Goal: Transaction & Acquisition: Purchase product/service

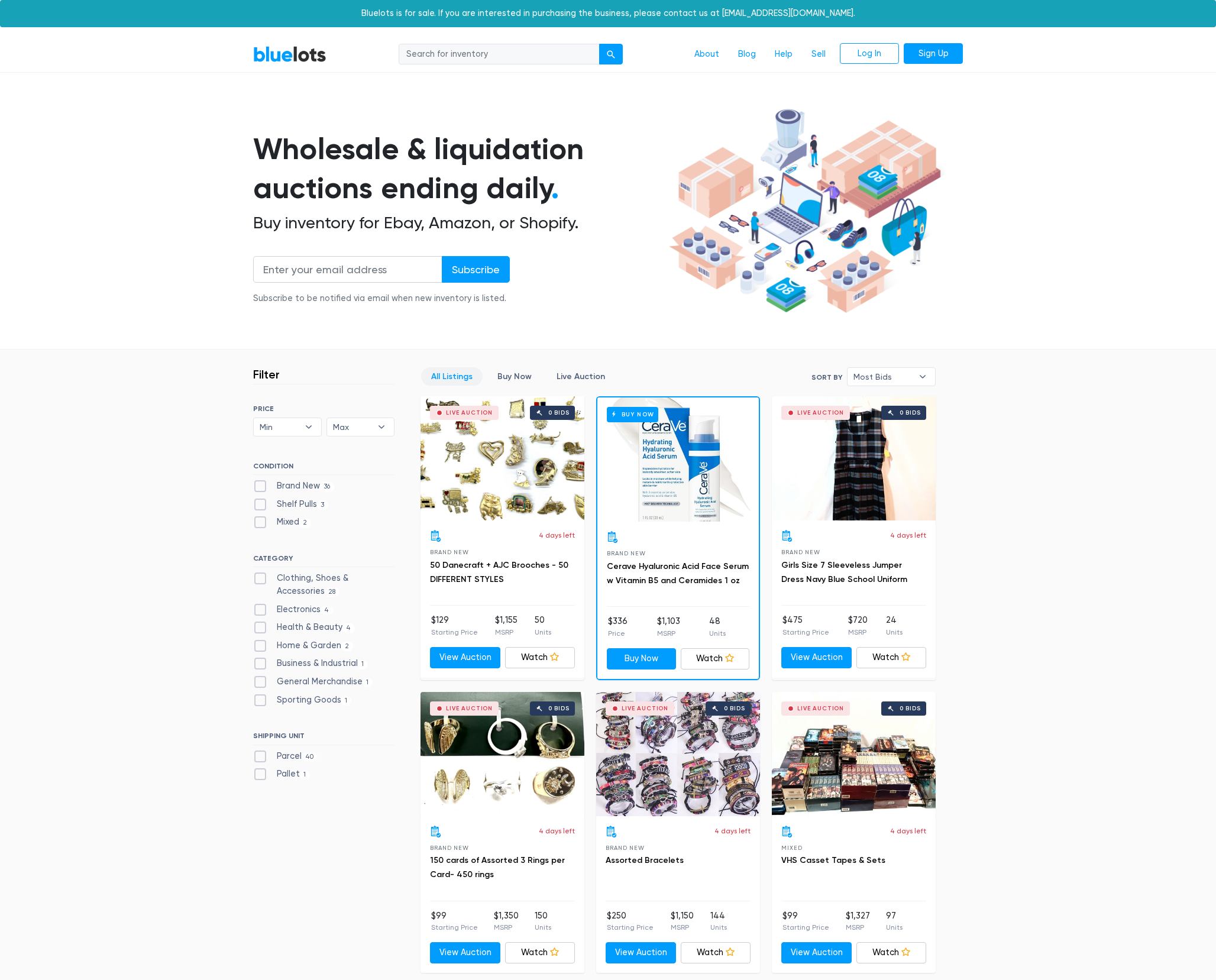
click at [260, 609] on label "Electronics 4" at bounding box center [293, 610] width 80 height 13
click at [260, 609] on input "Electronics 4" at bounding box center [257, 607] width 8 height 8
checkbox input "true"
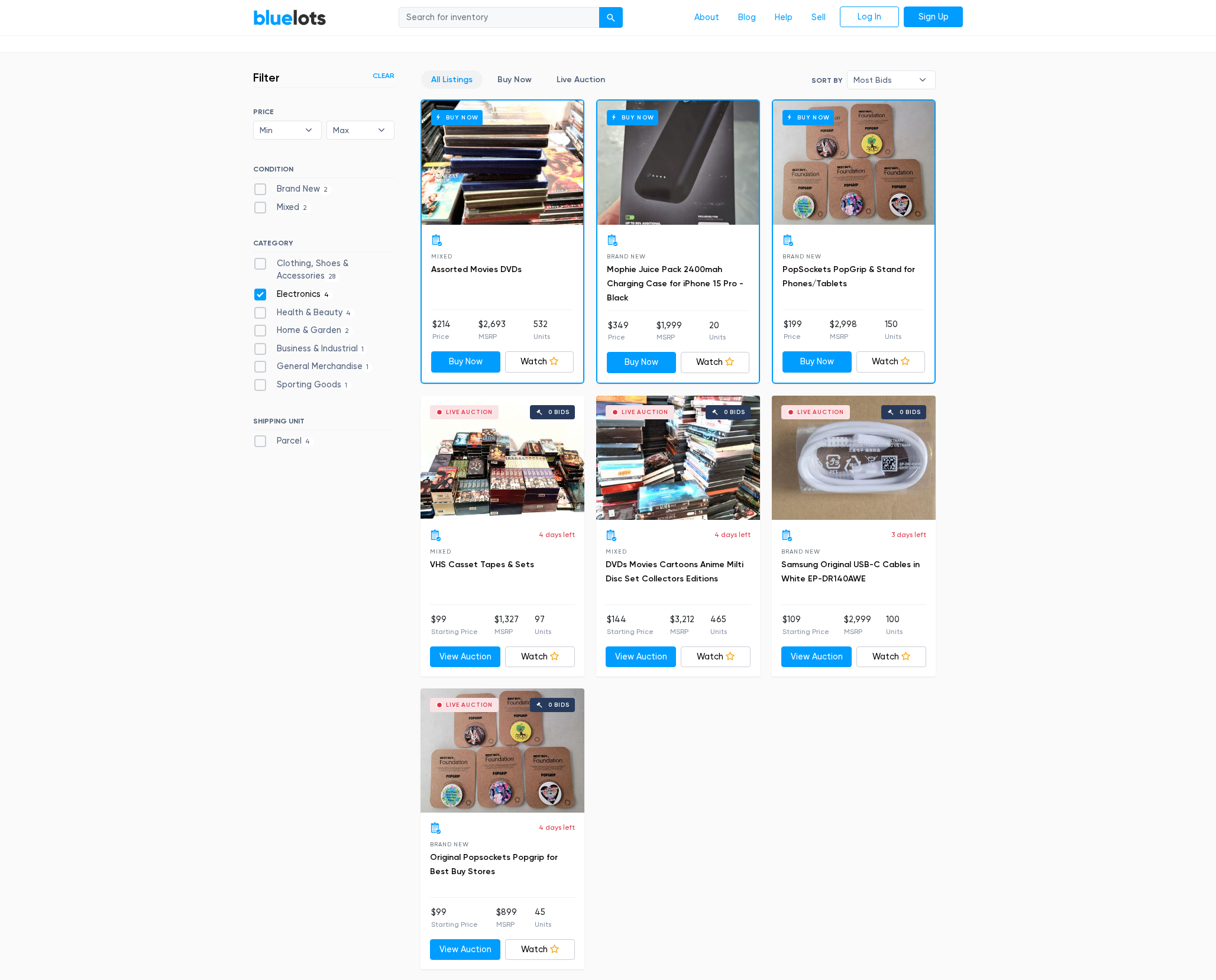
scroll to position [297, 0]
click at [257, 297] on label "Electronics 4" at bounding box center [293, 294] width 80 height 13
click at [257, 295] on input "Electronics 4" at bounding box center [257, 291] width 8 height 8
checkbox input "false"
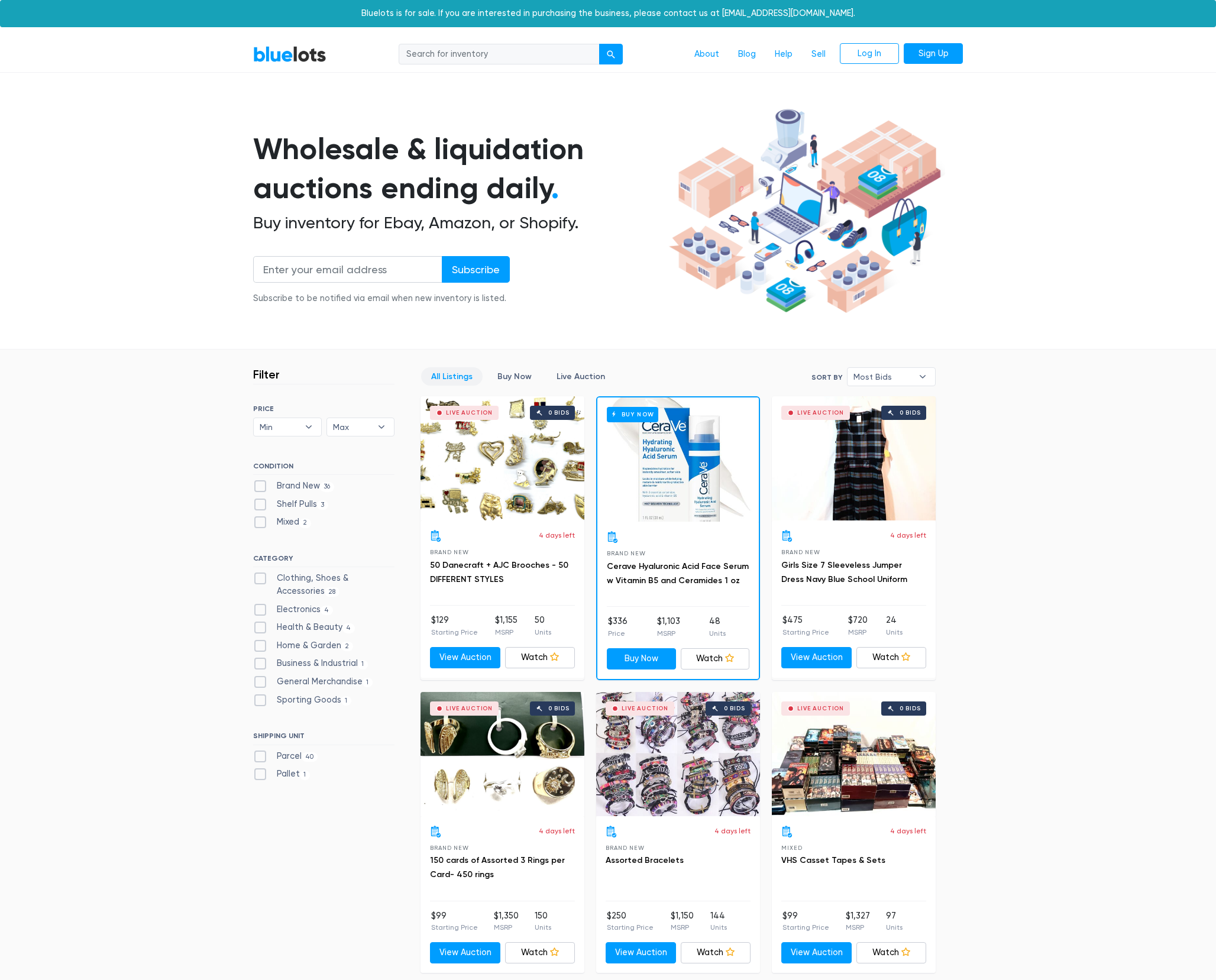
scroll to position [318, 0]
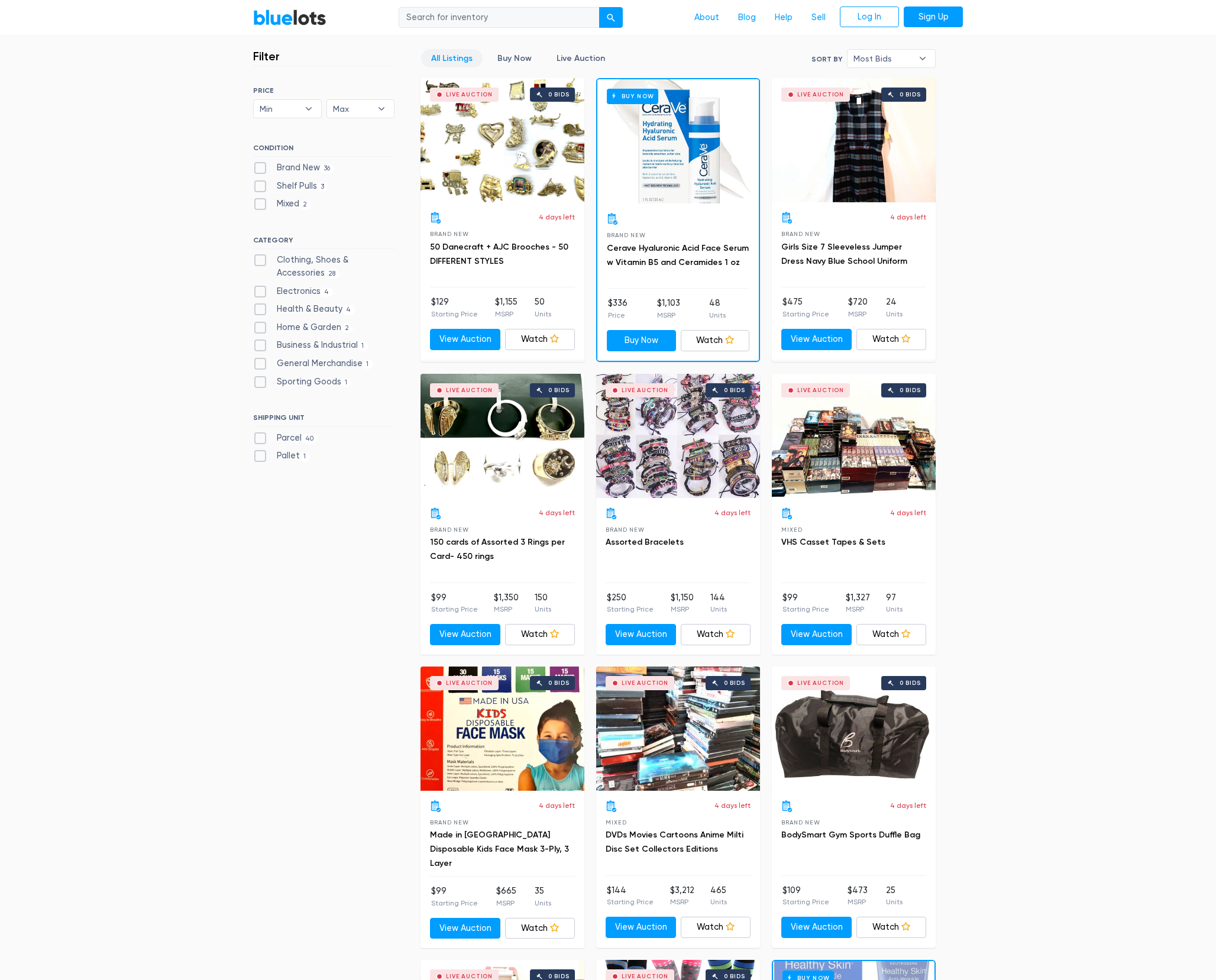
click at [259, 169] on label "Brand New 36" at bounding box center [293, 168] width 81 height 13
click at [259, 169] on New"] "Brand New 36" at bounding box center [257, 166] width 8 height 8
checkbox New"] "true"
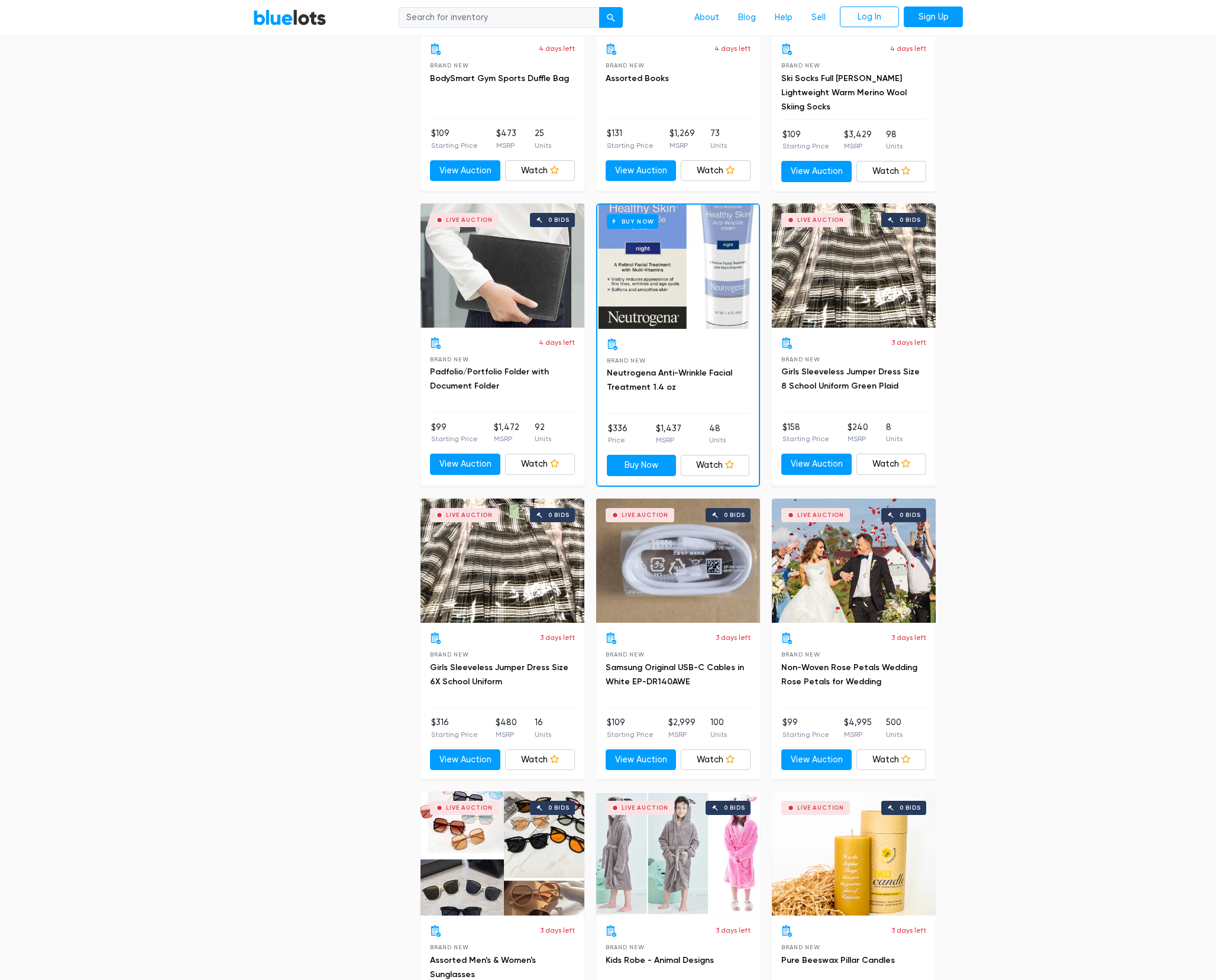
scroll to position [1016, 0]
